Goal: Task Accomplishment & Management: Manage account settings

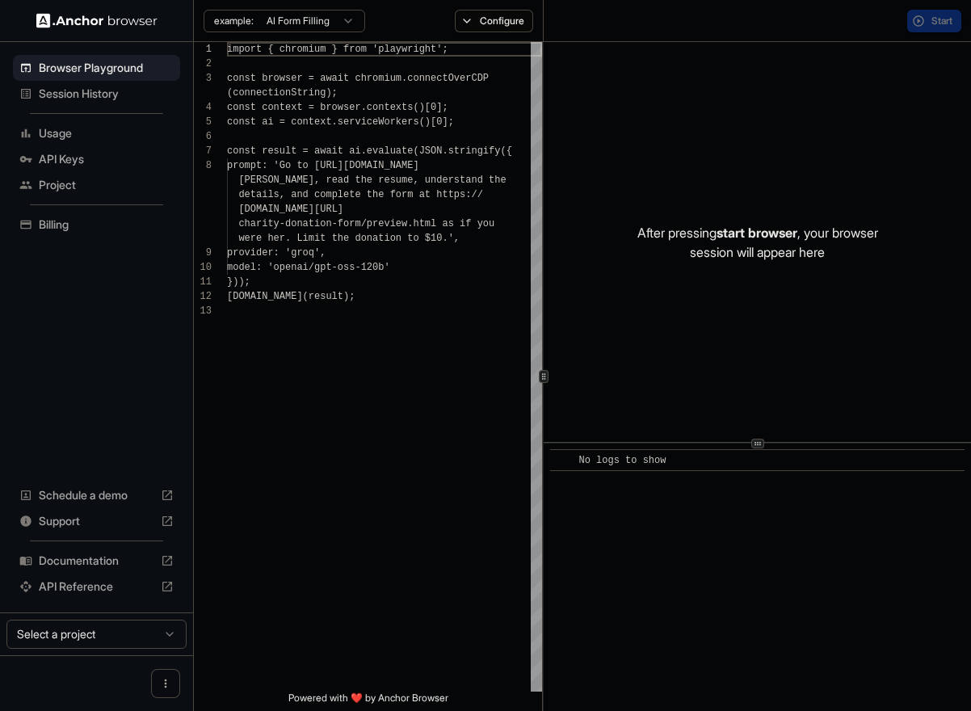
scroll to position [102, 0]
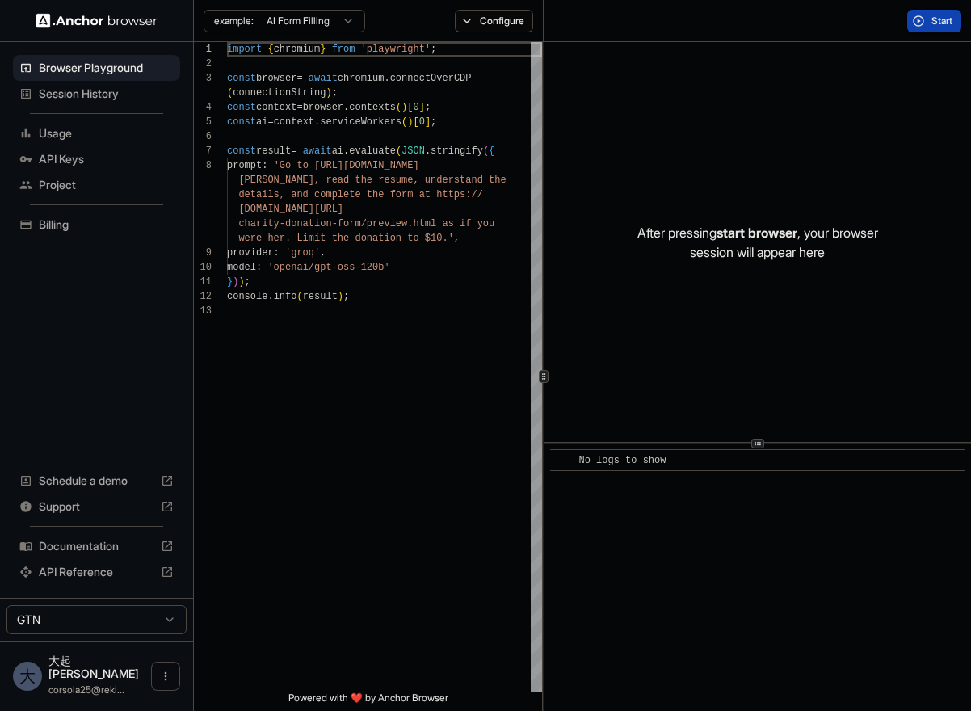
click at [78, 158] on span "API Keys" at bounding box center [106, 159] width 135 height 16
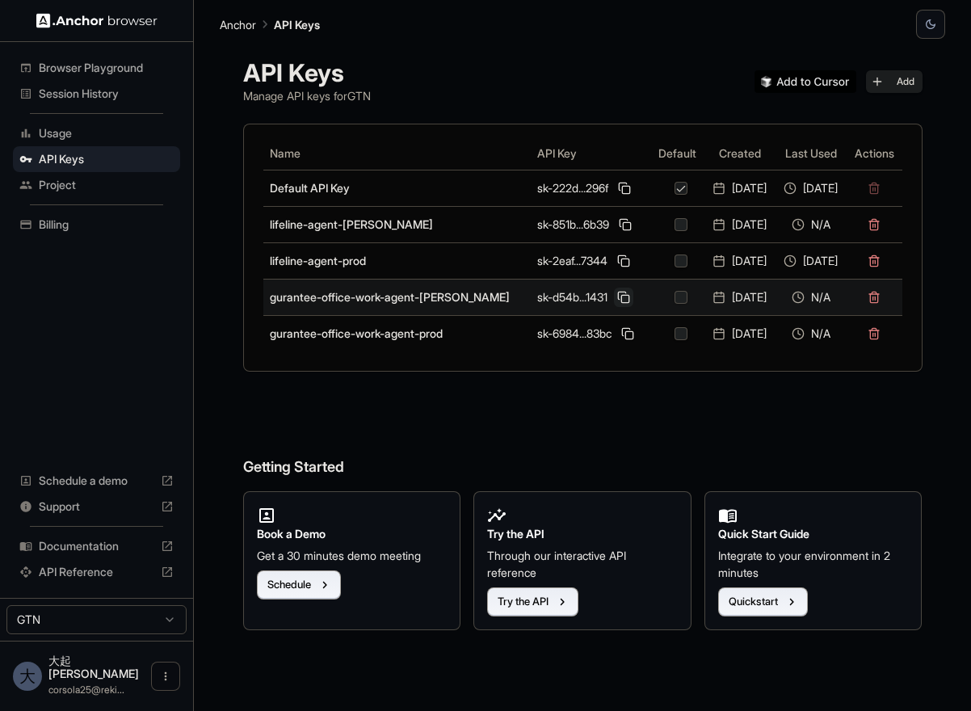
click at [614, 301] on button at bounding box center [623, 297] width 19 height 19
